Goal: Communication & Community: Answer question/provide support

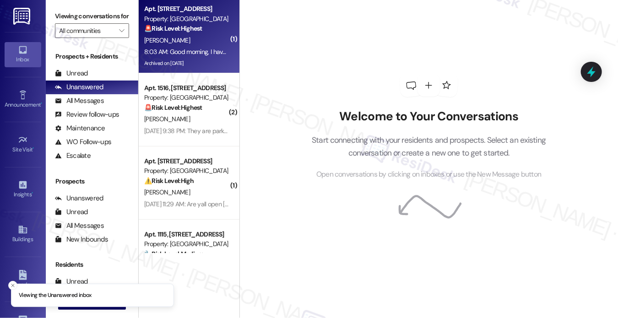
click at [202, 59] on div "Archived on [DATE]" at bounding box center [186, 63] width 87 height 11
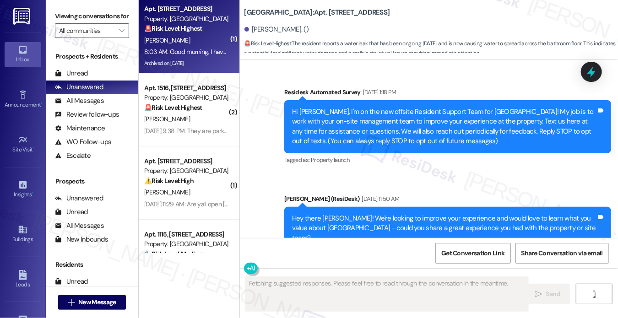
scroll to position [25361, 0]
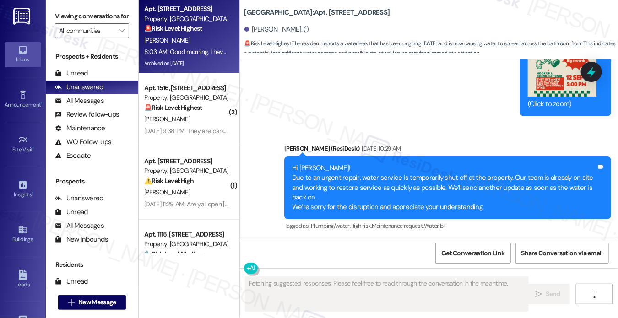
click at [341, 280] on div "Good morning, I have a water leak in my bathroom coming from the top of the cei…" at bounding box center [414, 290] width 305 height 20
click at [455, 273] on div "Good morning, I have a water leak in my bathroom coming from the top of the cei…" at bounding box center [417, 289] width 327 height 33
click at [401, 280] on div "Good morning, I have a water leak in my bathroom coming from the top of the cei…" at bounding box center [414, 290] width 305 height 20
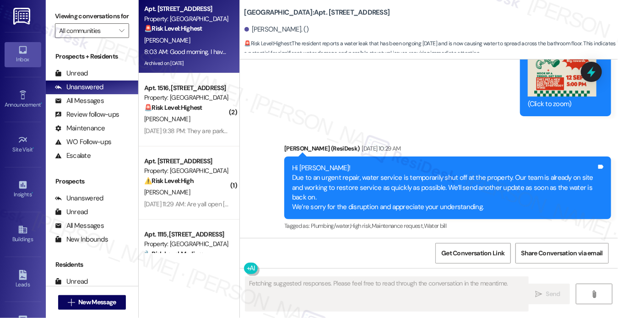
click at [401, 280] on div "Good morning, I have a water leak in my bathroom coming from the top of the cei…" at bounding box center [414, 290] width 305 height 20
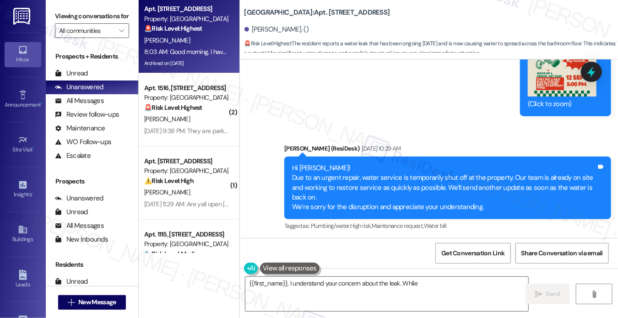
click at [360, 280] on div "Good morning, I have a water leak in my bathroom coming from the top of the cei…" at bounding box center [414, 290] width 305 height 20
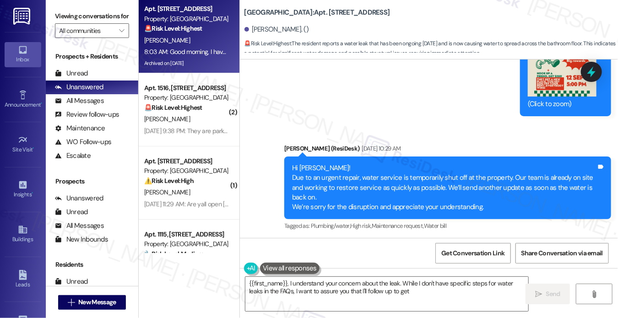
click at [360, 280] on div "Good morning, I have a water leak in my bathroom coming from the top of the cei…" at bounding box center [414, 290] width 305 height 20
click at [302, 280] on div "Good morning, I have a water leak in my bathroom coming from the top of the cei…" at bounding box center [414, 290] width 305 height 20
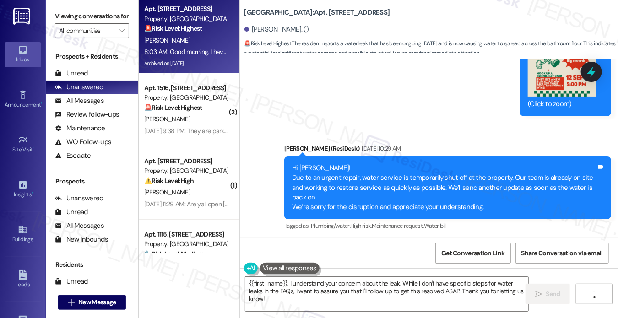
click at [324, 280] on div "Good morning, I have a water leak in my bathroom coming from the top of the cei…" at bounding box center [414, 290] width 305 height 20
click at [366, 240] on div "Received via SMS [PERSON_NAME] 8:03 AM Good morning, I have a water leak in my …" at bounding box center [429, 283] width 379 height 87
click at [62, 19] on label "Viewing conversations for" at bounding box center [92, 16] width 74 height 14
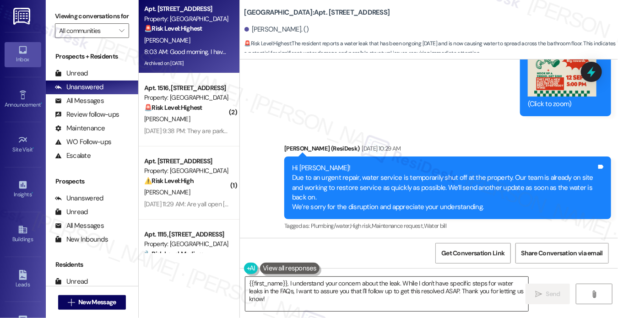
click at [246, 284] on textarea "{{first_name}}, I understand your concern about the leak. While I don't have sp…" at bounding box center [387, 294] width 283 height 34
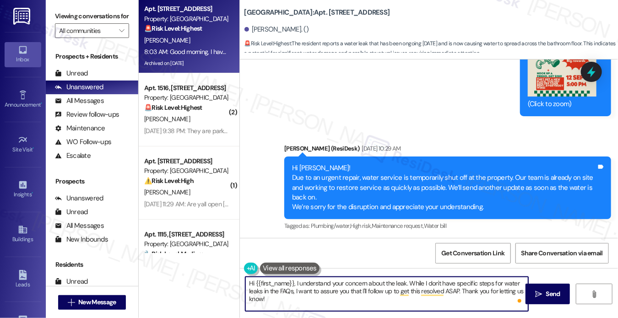
click at [375, 297] on textarea "Hi {{first_name}}, I understand your concern about the leak. While I don't have…" at bounding box center [387, 294] width 283 height 34
drag, startPoint x: 299, startPoint y: 302, endPoint x: 337, endPoint y: 287, distance: 41.3
click at [337, 287] on textarea "Hi {{first_name}}, I understand your concern about the leak. While I don't have…" at bounding box center [387, 294] width 283 height 34
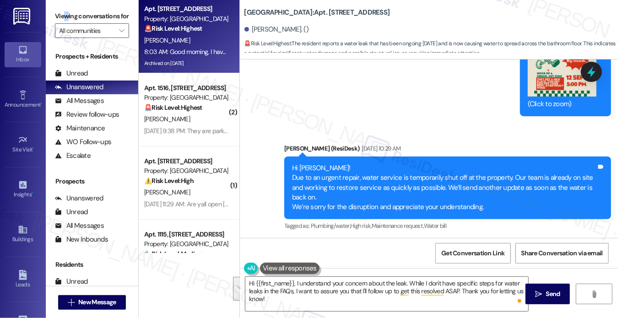
click at [66, 19] on label "Viewing conversations for" at bounding box center [92, 16] width 74 height 14
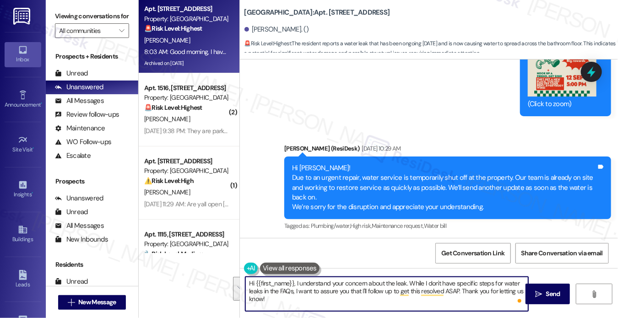
drag, startPoint x: 312, startPoint y: 298, endPoint x: 410, endPoint y: 283, distance: 98.8
click at [410, 283] on textarea "Hi {{first_name}}, I understand your concern about the leak. While I don't have…" at bounding box center [387, 294] width 283 height 34
click at [291, 284] on textarea "Hi {{first_name}}, I understand your concern about the leak. While I don't have…" at bounding box center [387, 294] width 283 height 34
click at [295, 283] on textarea "Hi {{first_name}}, I understand your concern about the leak. While I don't have…" at bounding box center [387, 294] width 283 height 34
drag, startPoint x: 366, startPoint y: 302, endPoint x: 477, endPoint y: 271, distance: 116.0
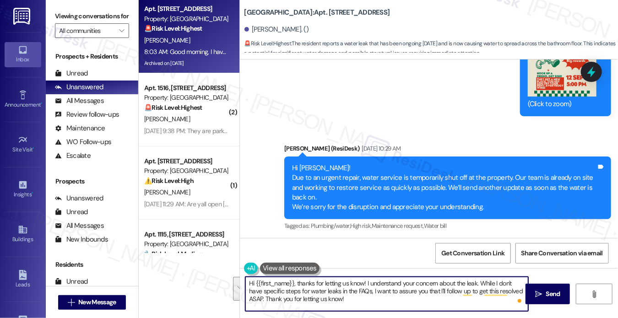
click at [477, 271] on div "Hi {{first_name}}, thanks for letting us know! I understand your concern about …" at bounding box center [429, 302] width 379 height 69
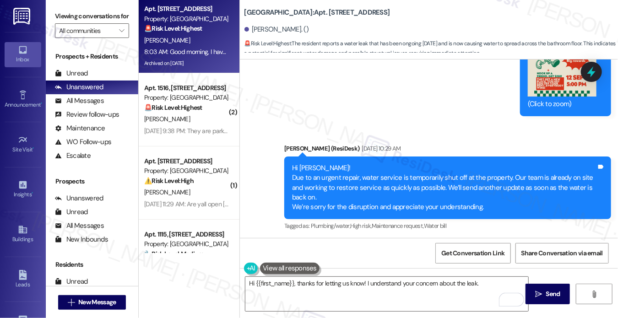
click at [68, 15] on label "Viewing conversations for" at bounding box center [92, 16] width 74 height 14
click at [497, 291] on textarea "Hi {{first_name}}, thanks for letting us know! I understand your concern about …" at bounding box center [387, 294] width 283 height 34
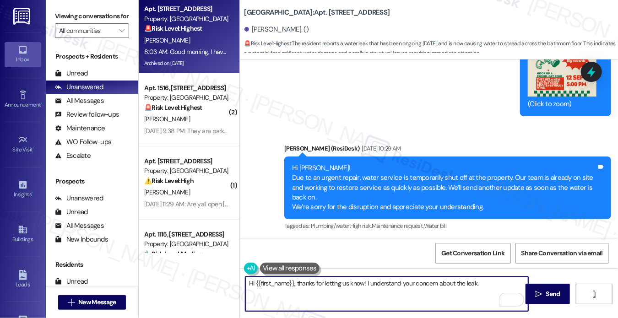
paste textarea "I’m so sorry you’ve been dealing with this leak [DATE] — that sounds urgent and…"
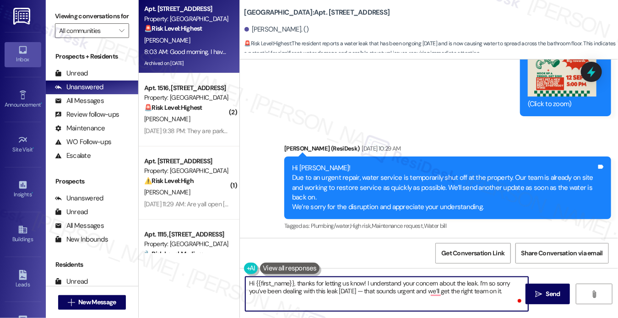
click at [488, 283] on textarea "Hi {{first_name}}, thanks for letting us know! I understand your concern about …" at bounding box center [387, 294] width 283 height 34
click at [489, 283] on textarea "Hi {{first_name}}, thanks for letting us know! I understand your concern about …" at bounding box center [387, 294] width 283 height 34
drag, startPoint x: 478, startPoint y: 282, endPoint x: 366, endPoint y: 282, distance: 111.3
click at [366, 282] on textarea "Hi {{first_name}}, thanks for letting us know! I understand your concern about …" at bounding box center [387, 294] width 283 height 34
click at [421, 292] on textarea "Hi {{first_name}}, thanks for letting us know! I’m sorry you’ve been dealing wi…" at bounding box center [387, 294] width 283 height 34
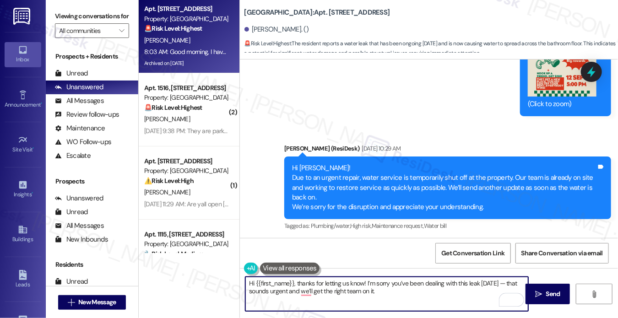
click at [461, 282] on textarea "Hi {{first_name}}, thanks for letting us know! I’m sorry you’ve been dealing wi…" at bounding box center [387, 294] width 283 height 34
click at [512, 282] on textarea "Hi {{first_name}}, thanks for letting us know! I’m sorry you’ve been dealing wi…" at bounding box center [387, 294] width 283 height 34
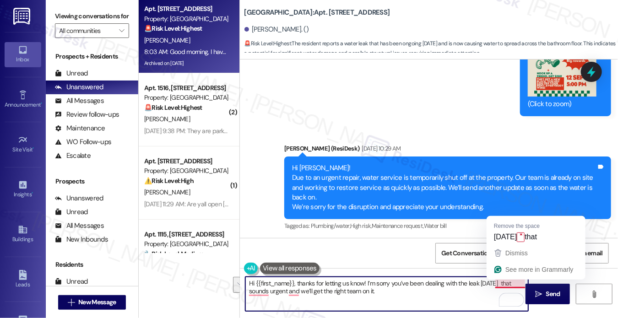
drag, startPoint x: 434, startPoint y: 293, endPoint x: 511, endPoint y: 282, distance: 77.3
click at [511, 282] on textarea "Hi {{first_name}}, thanks for letting us know! I’m sorry you’ve been dealing wi…" at bounding box center [387, 294] width 283 height 34
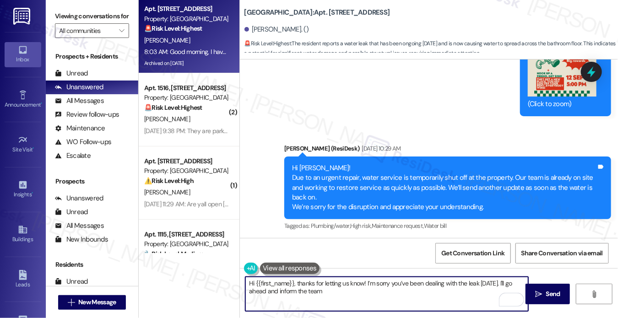
drag, startPoint x: 478, startPoint y: 283, endPoint x: 487, endPoint y: 280, distance: 9.1
click at [478, 283] on textarea "Hi {{first_name}}, thanks for letting us know! I’m sorry you’ve been dealing wi…" at bounding box center [387, 294] width 283 height 34
click at [384, 300] on textarea "Hi {{first_name}}, thanks for letting us know! I’m sorry you’ve been dealing wi…" at bounding box center [387, 294] width 283 height 34
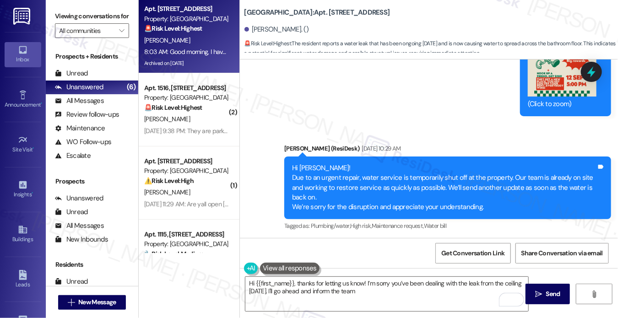
click at [71, 17] on label "Viewing conversations for" at bounding box center [92, 16] width 74 height 14
click at [370, 293] on textarea "Hi {{first_name}}, thanks for letting us know! I’m sorry you’ve been dealing wi…" at bounding box center [387, 294] width 283 height 34
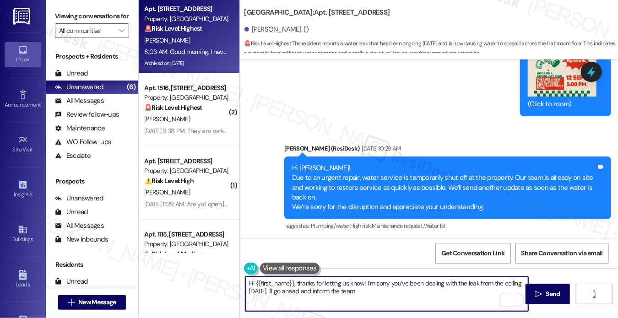
drag, startPoint x: 384, startPoint y: 291, endPoint x: 372, endPoint y: 293, distance: 12.4
click at [372, 293] on textarea "Hi {{first_name}}, thanks for letting us know! I’m sorry you’ve been dealing wi…" at bounding box center [387, 294] width 283 height 34
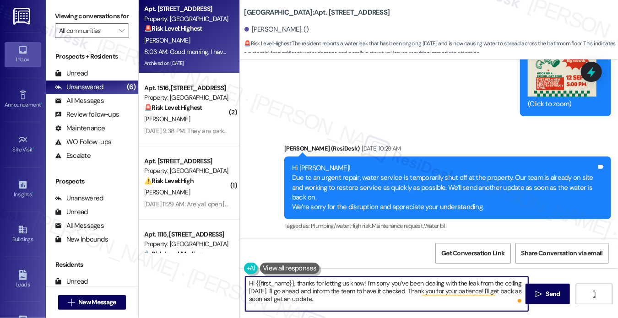
click at [338, 300] on textarea "Hi {{first_name}}, thanks for letting us know! I’m sorry you’ve been dealing wi…" at bounding box center [387, 294] width 283 height 34
type textarea "Hi {{first_name}}, thanks for letting us know! I’m sorry you’ve been dealing wi…"
click at [371, 303] on textarea "Hi {{first_name}}, thanks for letting us know! I’m sorry you’ve been dealing wi…" at bounding box center [387, 294] width 283 height 34
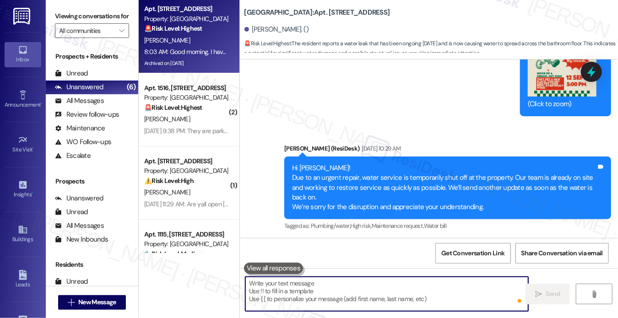
scroll to position [25360, 0]
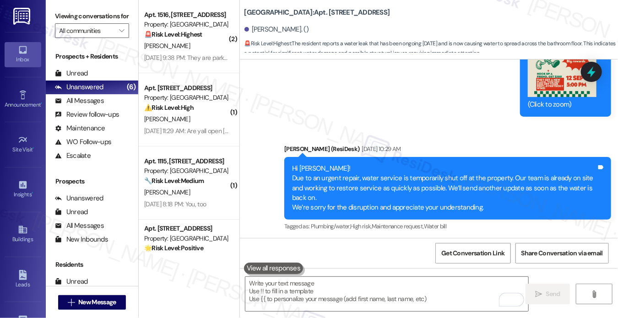
click at [62, 12] on label "Viewing conversations for" at bounding box center [92, 16] width 74 height 14
click at [416, 280] on div "Good morning, I have a water leak in my bathroom coming from the top of the cei…" at bounding box center [414, 290] width 305 height 20
click at [599, 78] on div at bounding box center [591, 72] width 27 height 26
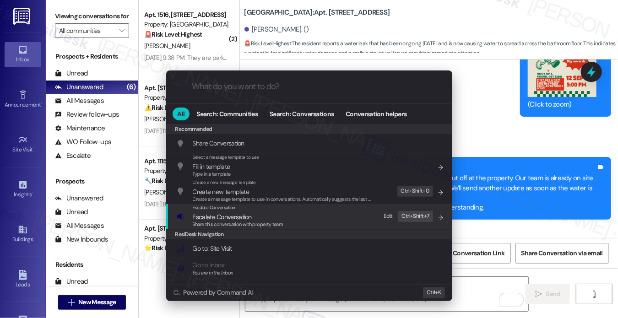
click at [327, 223] on div "Escalate Conversation Escalate Conversation Share this conversation with proper…" at bounding box center [310, 216] width 268 height 25
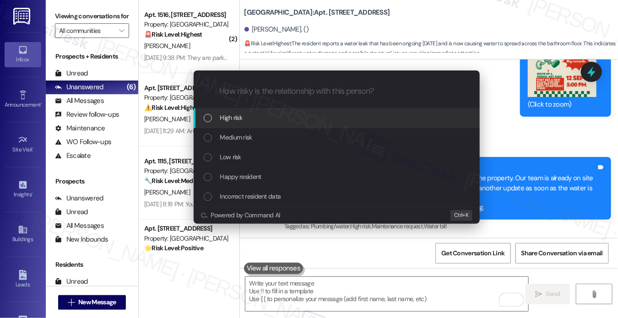
click at [246, 120] on div "High risk" at bounding box center [338, 118] width 268 height 10
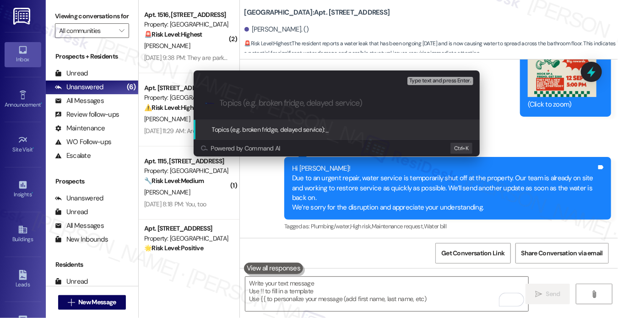
paste input "Ceiling Leak in Bathroom"
type input "Ceiling Leak in Bathroom"
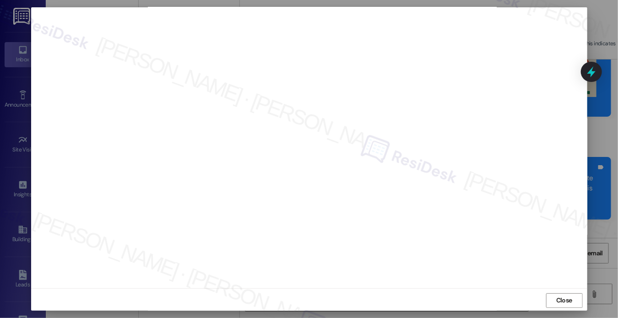
scroll to position [7, 0]
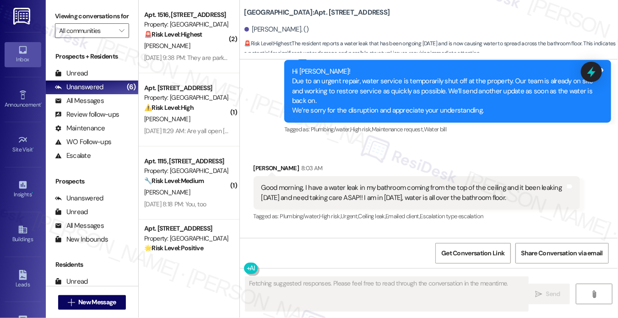
click at [193, 49] on div "[PERSON_NAME]" at bounding box center [186, 45] width 87 height 11
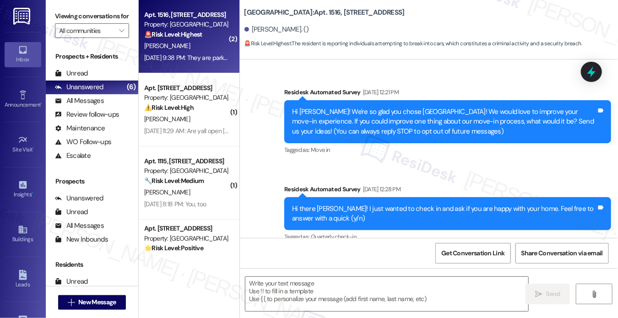
scroll to position [8236, 0]
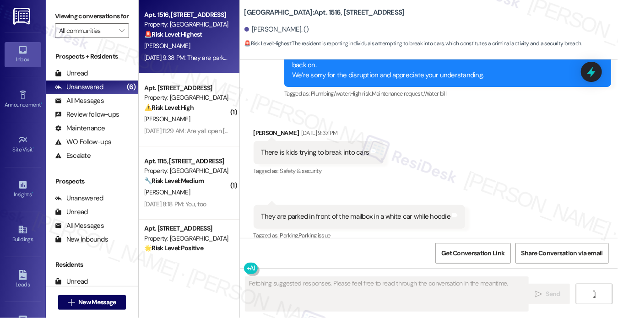
click at [314, 148] on div "There is kids trying to break into cars" at bounding box center [316, 153] width 108 height 10
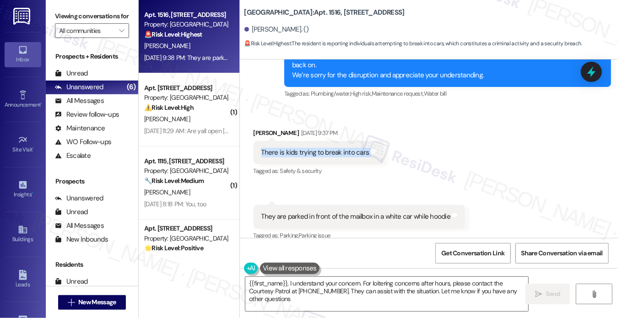
type textarea "{{first_name}}, I understand your concern. For loitering concerns after hours, …"
